Goal: Find specific page/section: Find specific page/section

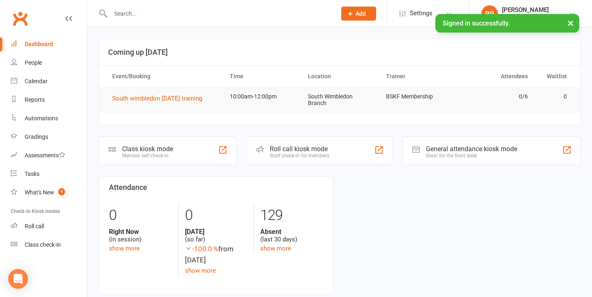
click at [205, 15] on input "text" at bounding box center [219, 14] width 222 height 12
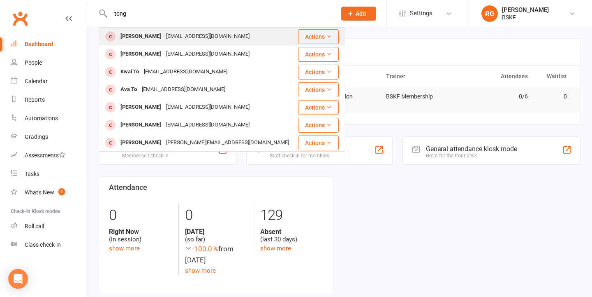
type input "tong"
click at [141, 36] on div "[PERSON_NAME]" at bounding box center [141, 36] width 46 height 12
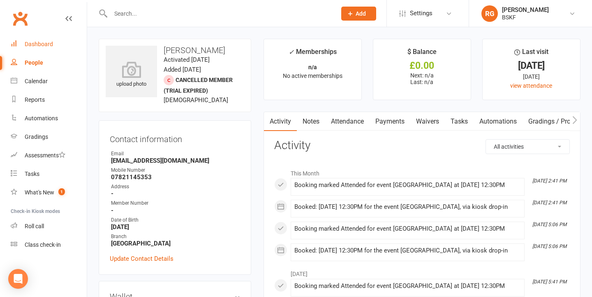
click at [45, 48] on link "Dashboard" at bounding box center [49, 44] width 76 height 19
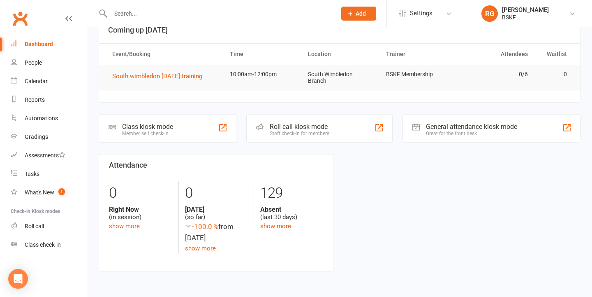
scroll to position [28, 0]
click at [53, 79] on link "Calendar" at bounding box center [49, 81] width 76 height 19
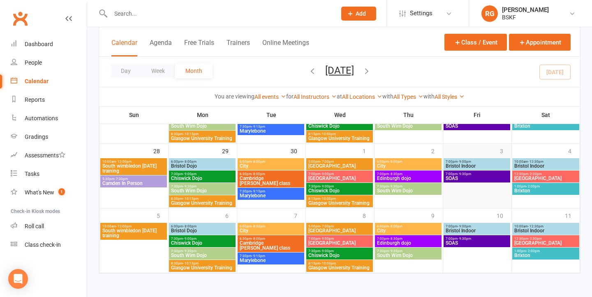
scroll to position [297, 0]
click at [52, 60] on link "People" at bounding box center [49, 62] width 76 height 19
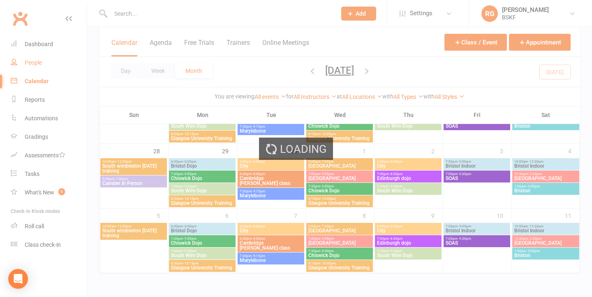
select select "50"
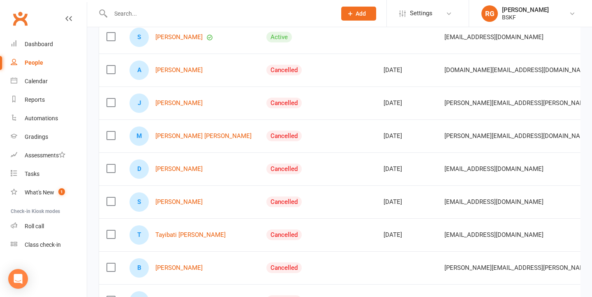
scroll to position [893, 0]
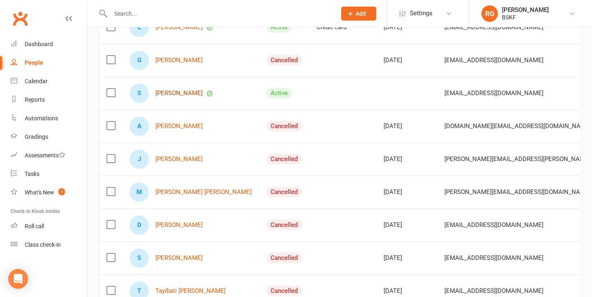
click at [174, 92] on link "[PERSON_NAME]" at bounding box center [178, 93] width 47 height 7
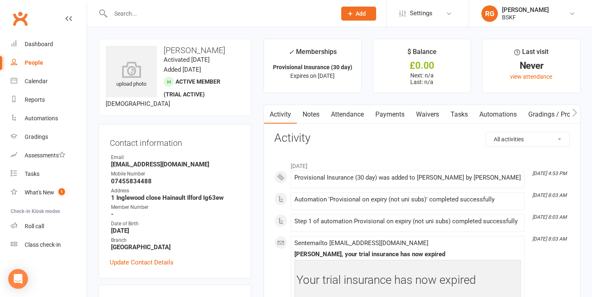
select select "50"
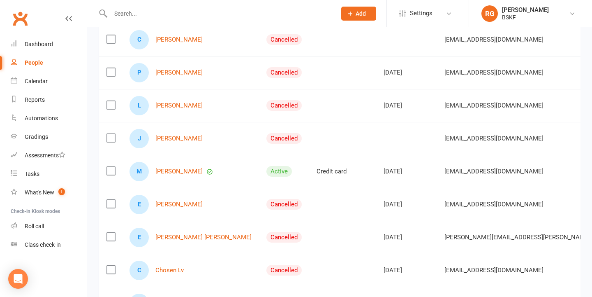
scroll to position [635, 0]
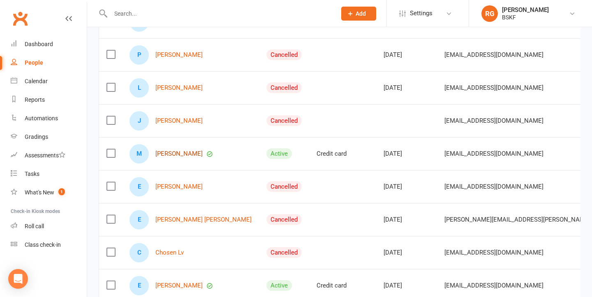
click at [185, 155] on link "[PERSON_NAME]" at bounding box center [178, 153] width 47 height 7
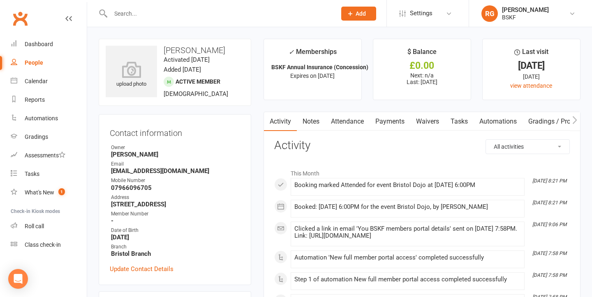
select select "50"
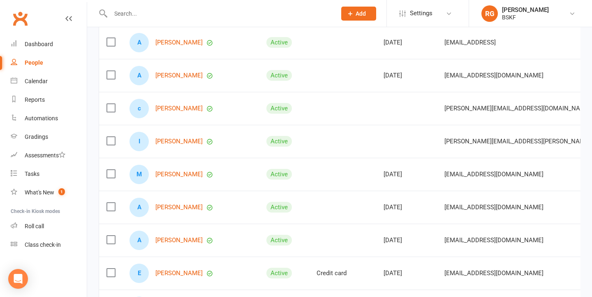
scroll to position [74, 0]
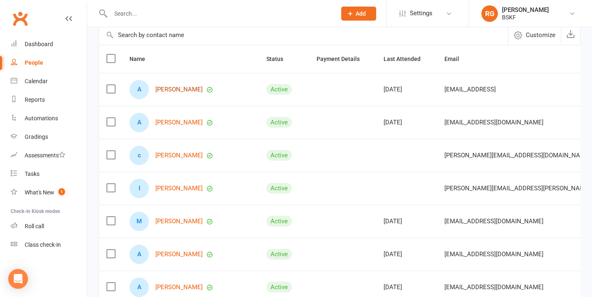
click at [185, 90] on link "[PERSON_NAME]" at bounding box center [178, 89] width 47 height 7
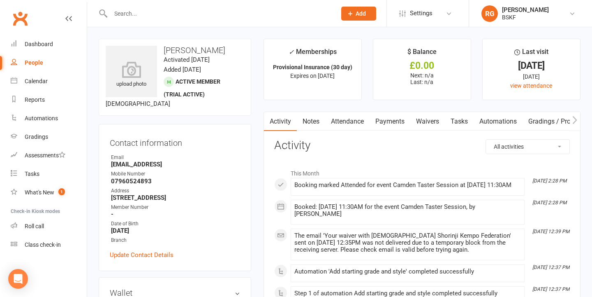
select select "50"
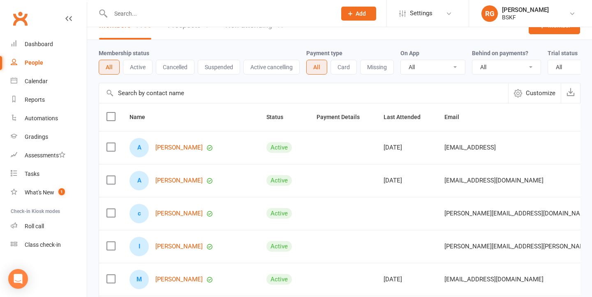
scroll to position [19, 0]
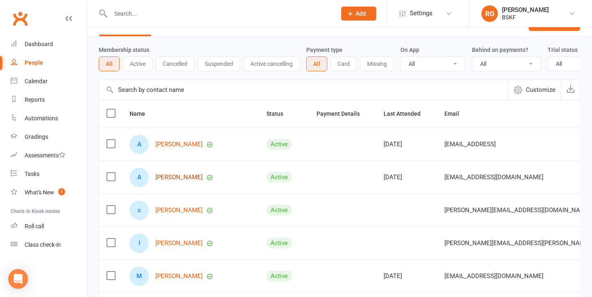
click at [187, 176] on link "[PERSON_NAME]" at bounding box center [178, 177] width 47 height 7
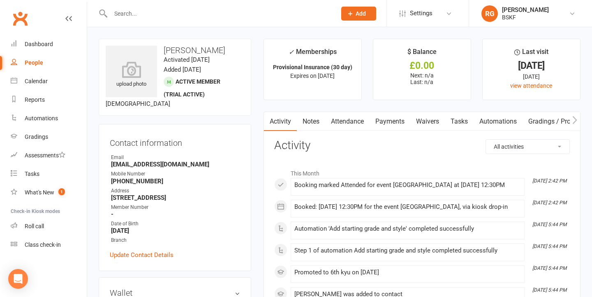
drag, startPoint x: 165, startPoint y: 51, endPoint x: 223, endPoint y: 46, distance: 58.2
click at [223, 46] on h3 "[PERSON_NAME]" at bounding box center [175, 50] width 139 height 9
copy h3 "[PERSON_NAME]"
